Goal: Check status

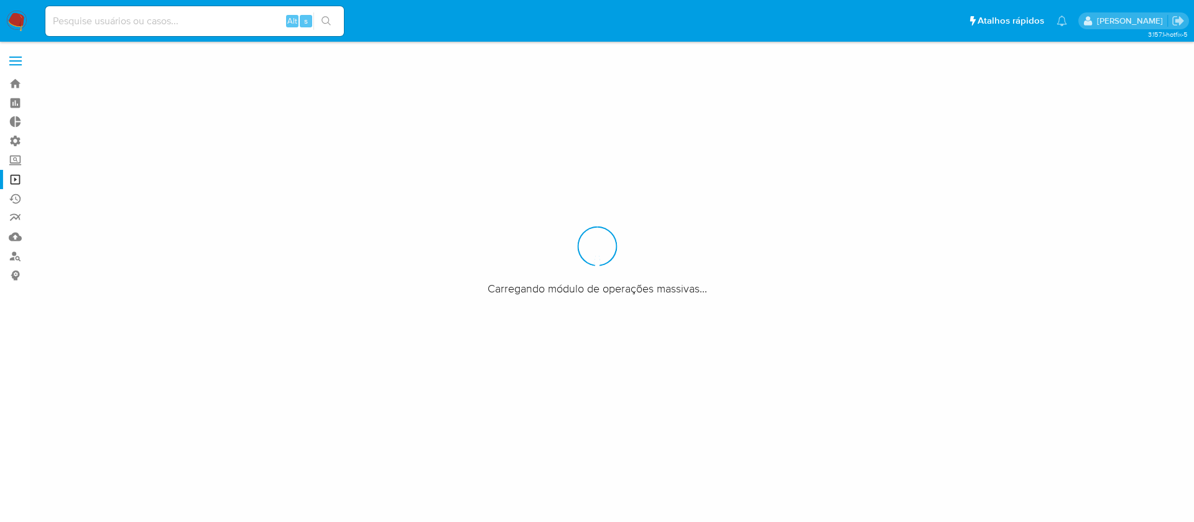
click at [157, 17] on input at bounding box center [194, 21] width 298 height 16
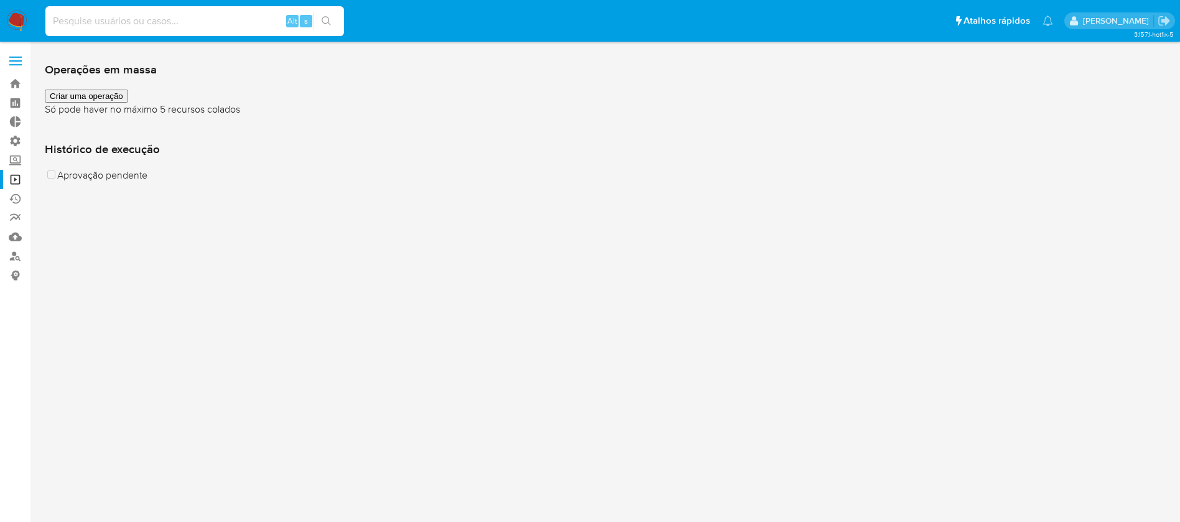
paste input "1522005032"
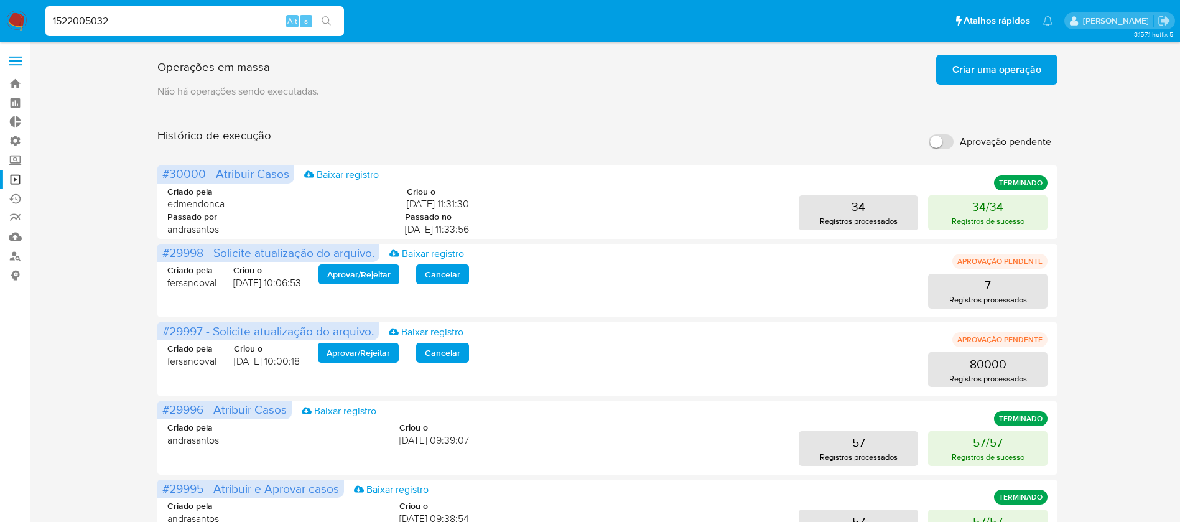
type input "1522005032"
click at [326, 20] on icon "search-icon" at bounding box center [326, 21] width 10 height 10
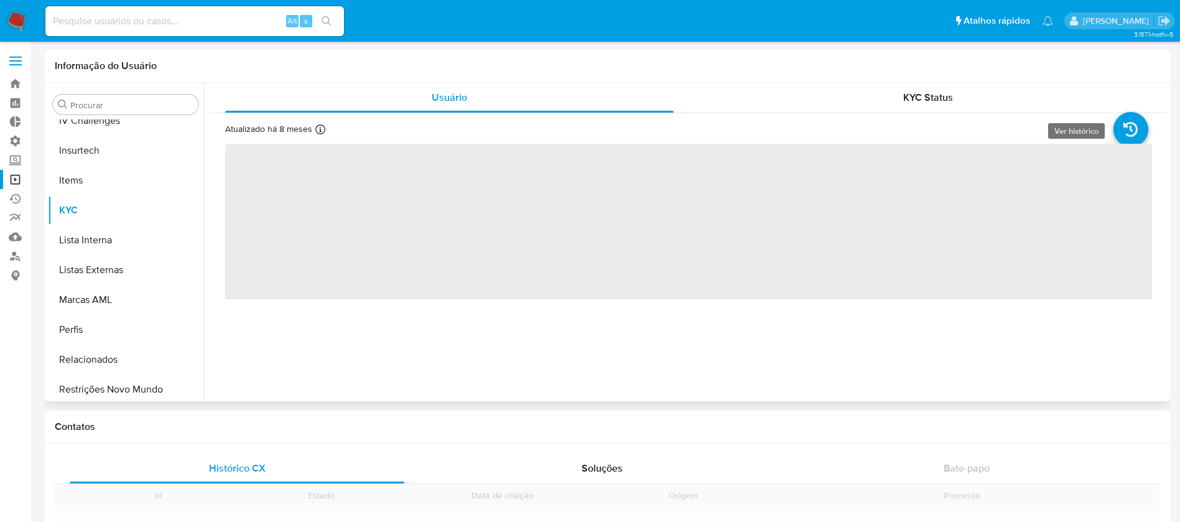
scroll to position [555, 0]
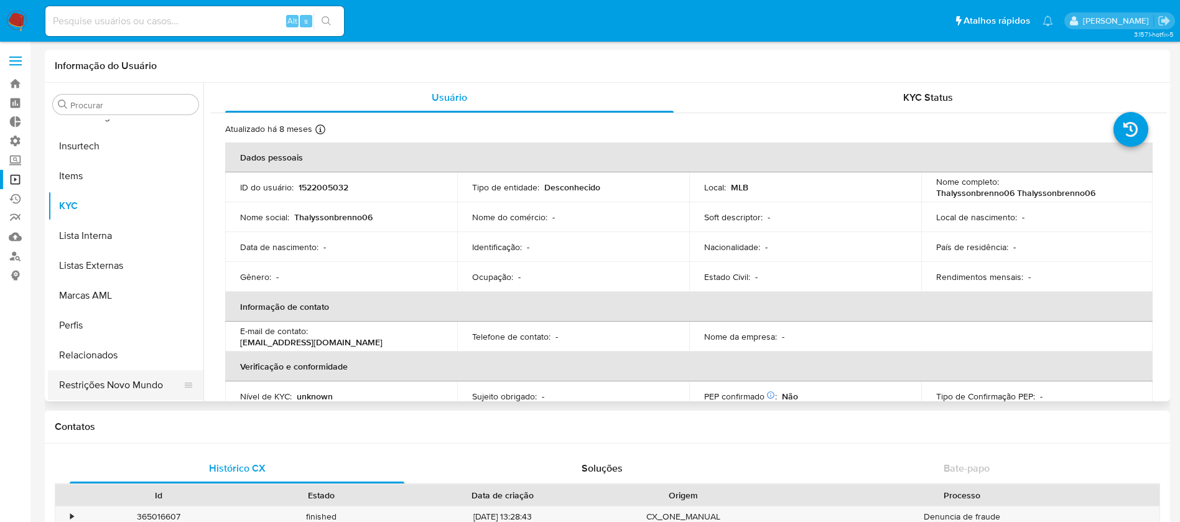
select select "10"
click at [124, 386] on button "Restrições Novo Mundo" at bounding box center [121, 385] width 146 height 30
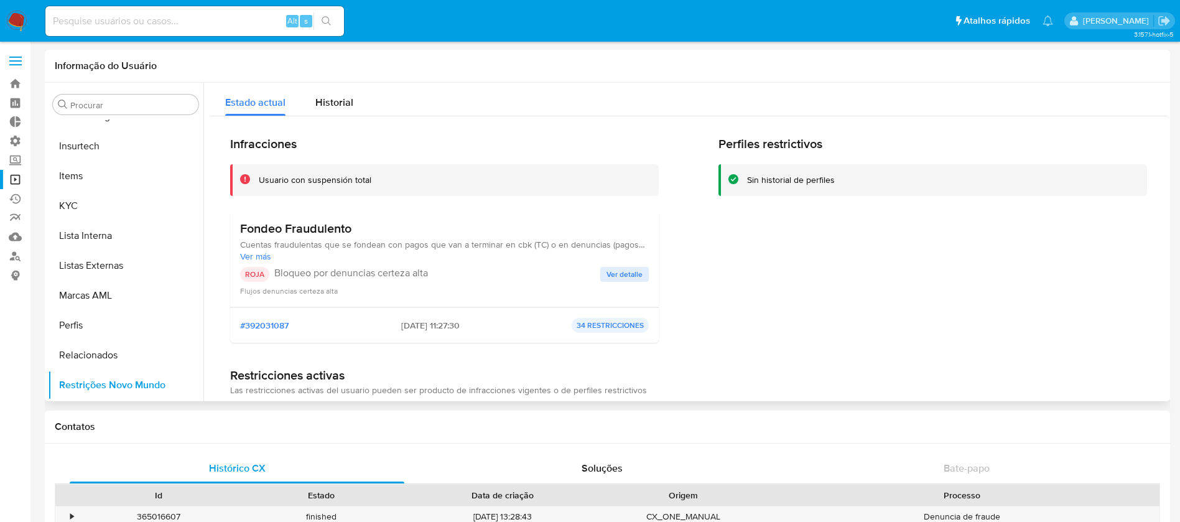
click at [627, 271] on span "Ver detalle" at bounding box center [624, 274] width 36 height 12
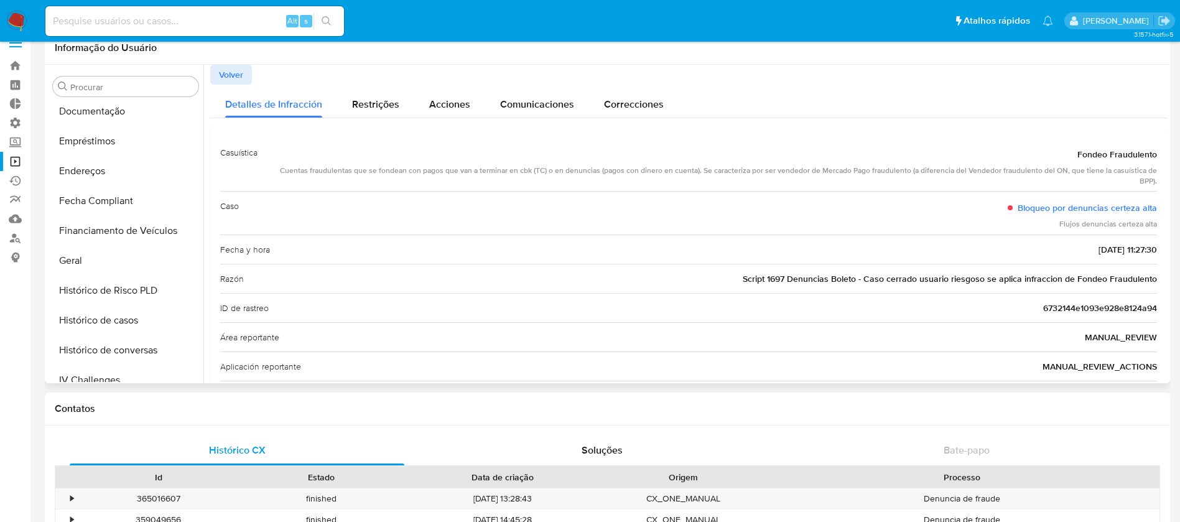
scroll to position [244, 0]
click at [69, 284] on button "Geral" at bounding box center [121, 290] width 146 height 30
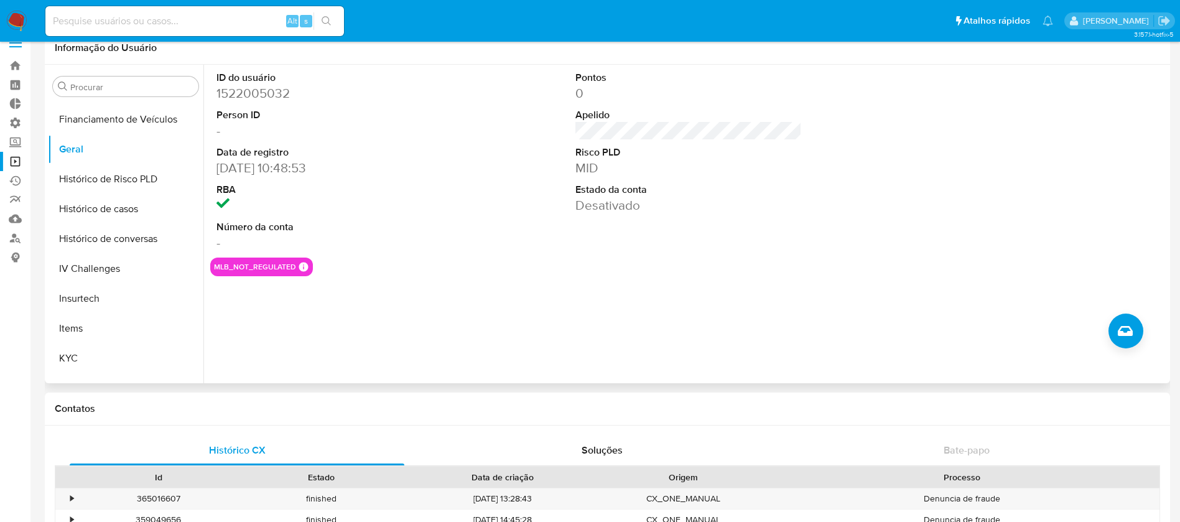
scroll to position [392, 0]
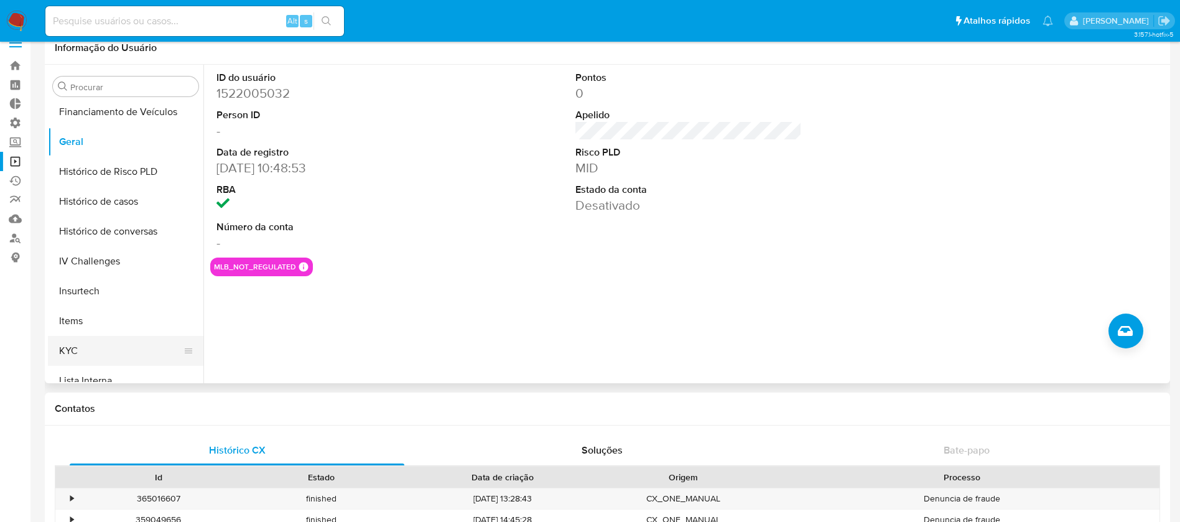
click at [103, 340] on button "KYC" at bounding box center [121, 351] width 146 height 30
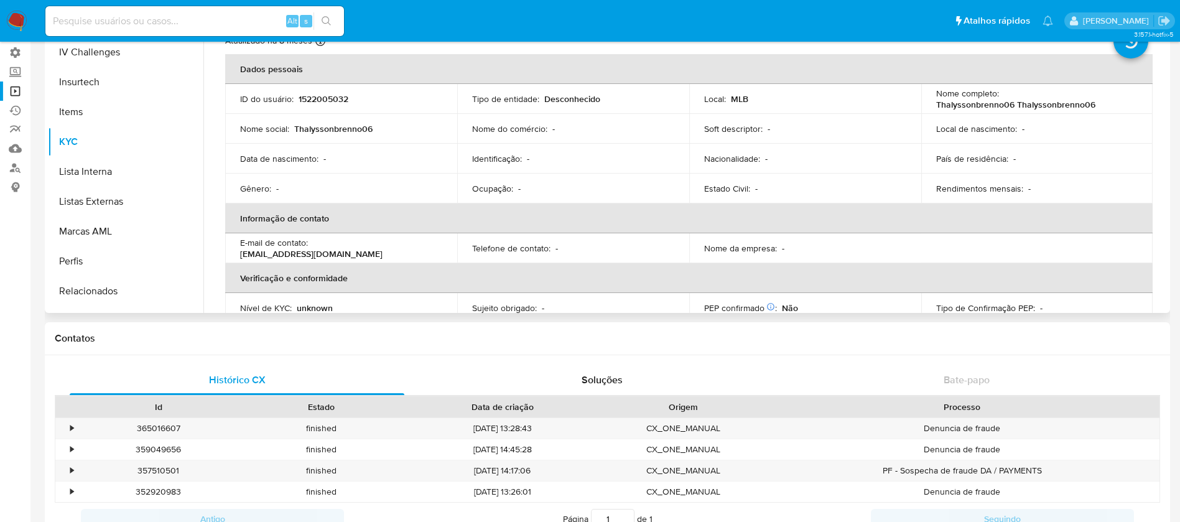
scroll to position [555, 0]
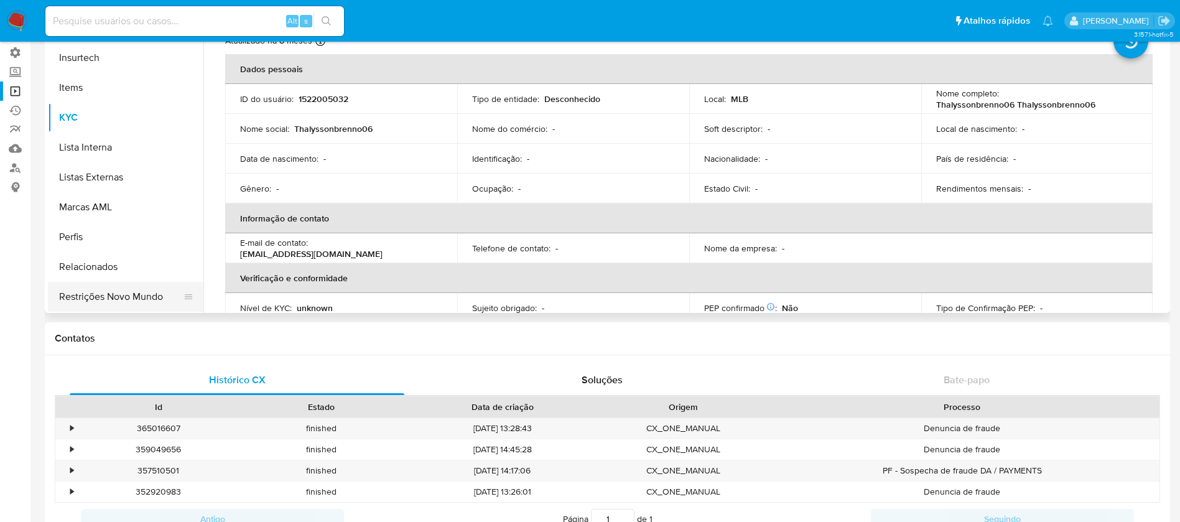
click at [147, 295] on button "Restrições Novo Mundo" at bounding box center [121, 297] width 146 height 30
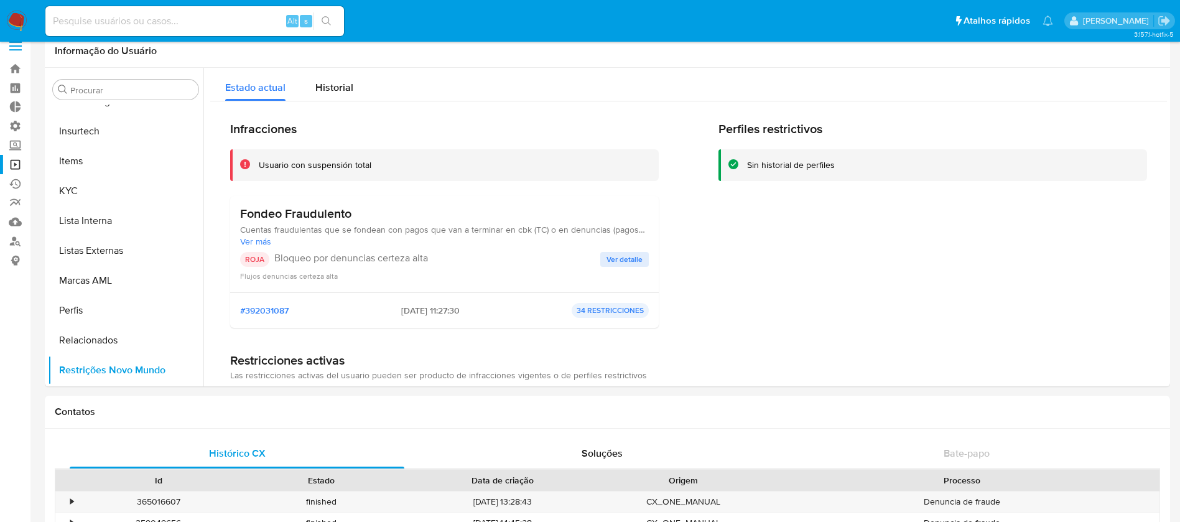
scroll to position [19, 0]
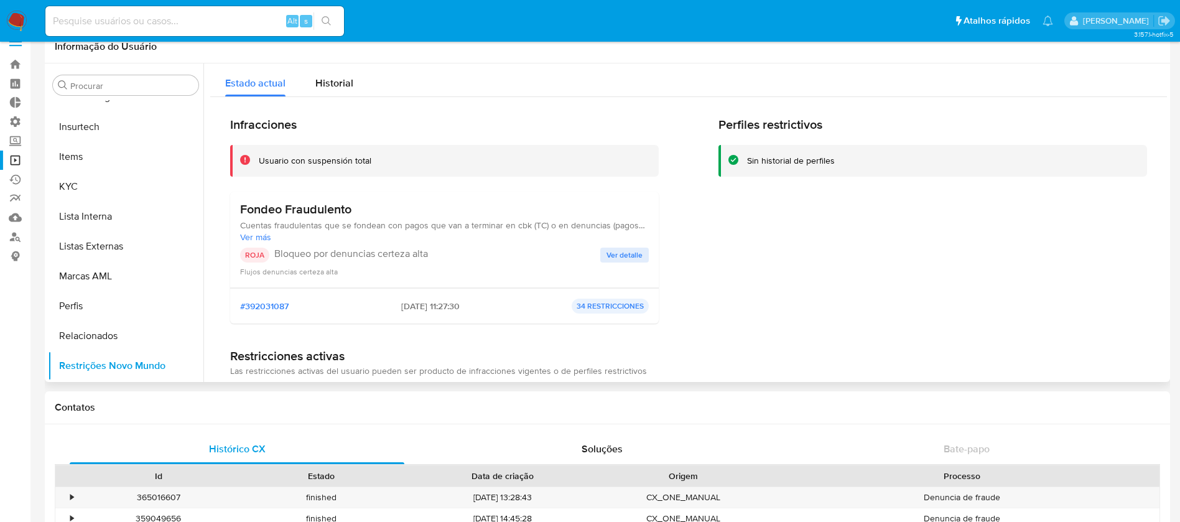
click at [624, 251] on span "Ver detalle" at bounding box center [624, 255] width 36 height 12
